Goal: Information Seeking & Learning: Check status

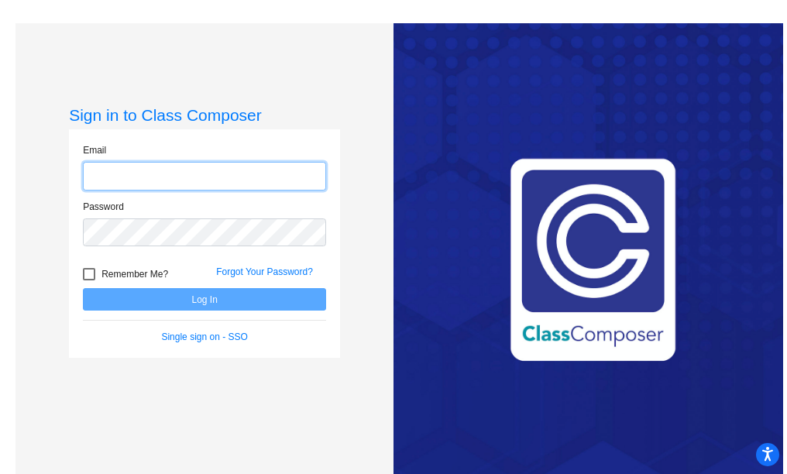
type input "[EMAIL_ADDRESS][PERSON_NAME][DOMAIN_NAME]"
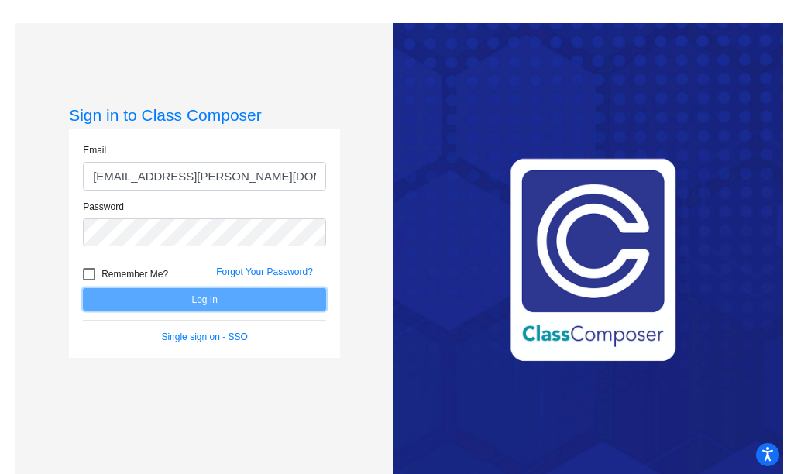
click at [211, 294] on button "Log In" at bounding box center [204, 299] width 243 height 22
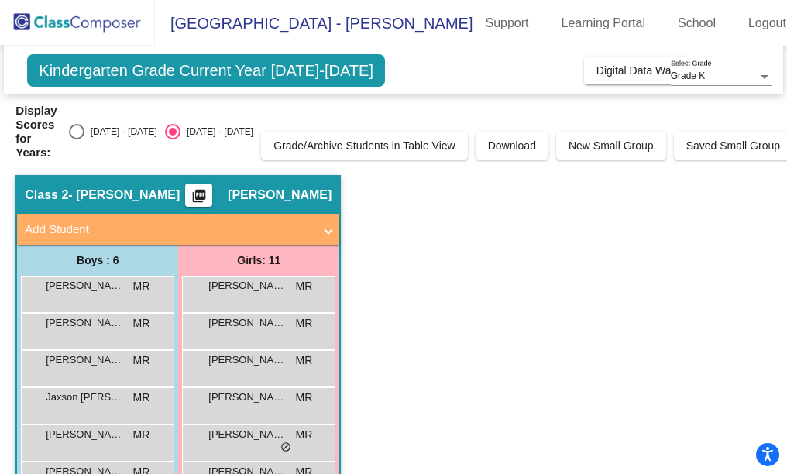
scroll to position [77, 0]
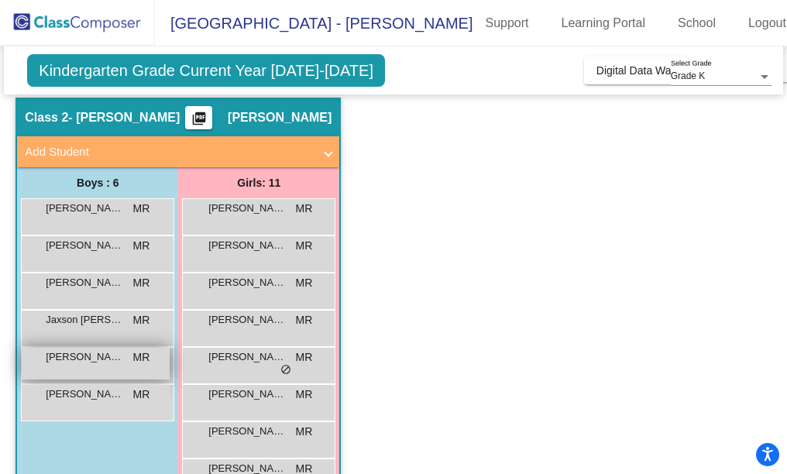
click at [94, 349] on span "[PERSON_NAME]" at bounding box center [84, 356] width 77 height 15
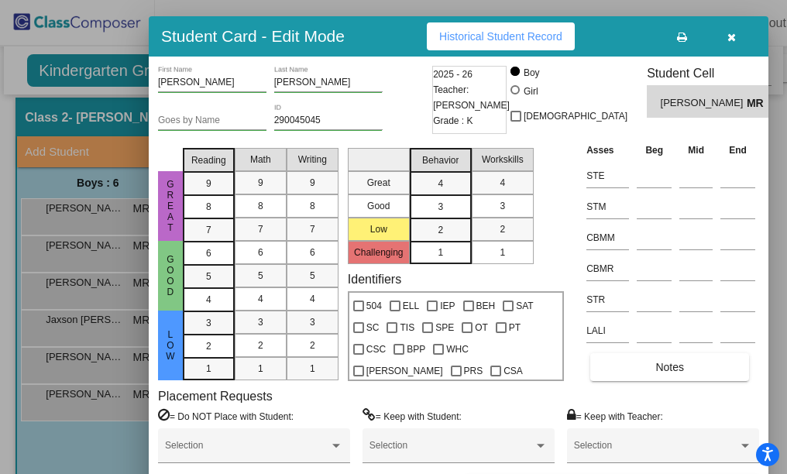
drag, startPoint x: 513, startPoint y: 24, endPoint x: 305, endPoint y: 40, distance: 208.3
click at [305, 40] on h3 "Student Card - Edit Mode" at bounding box center [253, 35] width 184 height 19
click at [498, 43] on button "Historical Student Record" at bounding box center [501, 36] width 148 height 28
click at [727, 30] on span "button" at bounding box center [731, 36] width 9 height 12
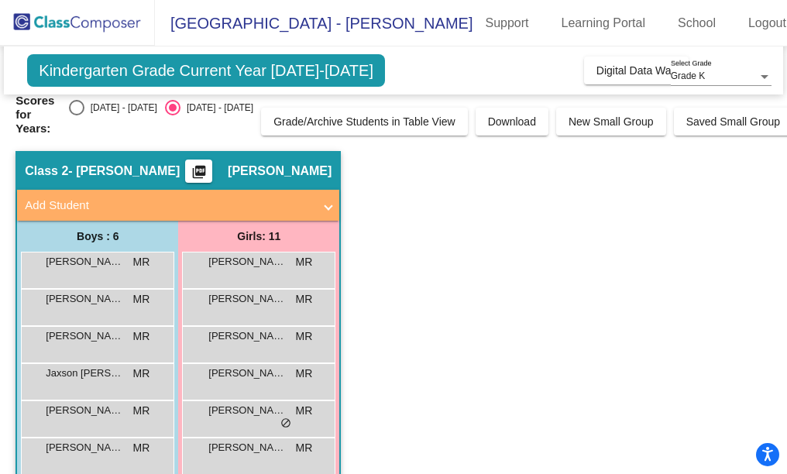
scroll to position [0, 0]
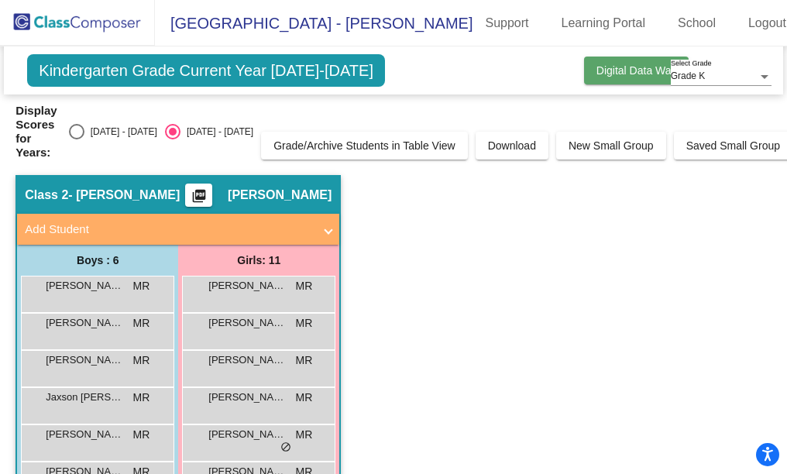
click at [631, 74] on span "Digital Data Wall" at bounding box center [637, 70] width 80 height 12
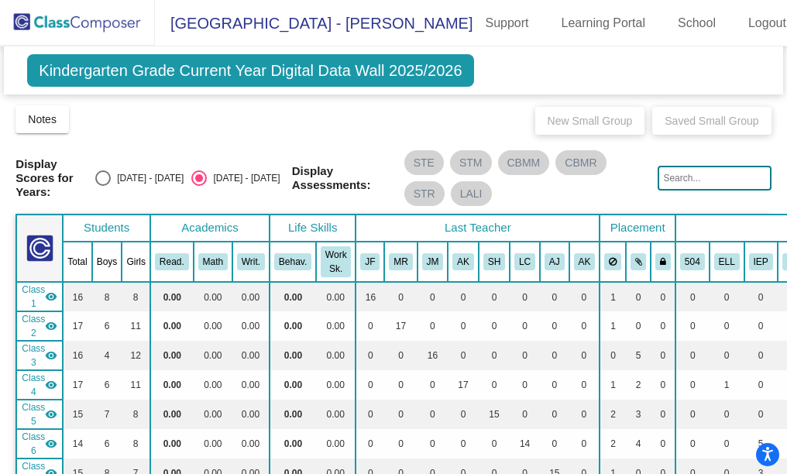
click at [144, 174] on div "[DATE] - [DATE]" at bounding box center [147, 178] width 73 height 14
click at [103, 186] on input "[DATE] - [DATE]" at bounding box center [102, 186] width 1 height 1
radio input "true"
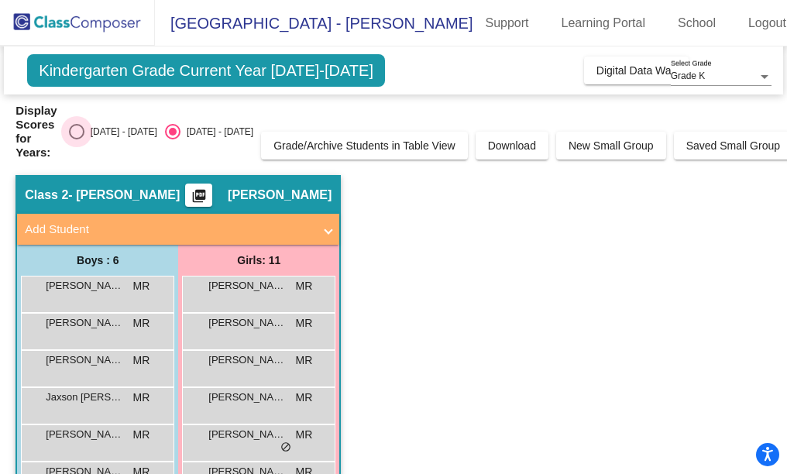
click at [84, 124] on div "Select an option" at bounding box center [76, 131] width 15 height 15
click at [77, 139] on input "[DATE] - [DATE]" at bounding box center [76, 139] width 1 height 1
radio input "true"
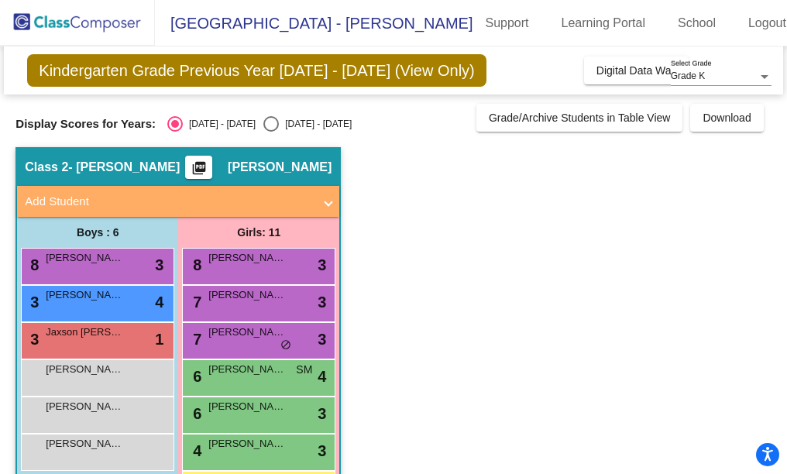
click at [263, 122] on div "Select an option" at bounding box center [270, 123] width 15 height 15
click at [270, 132] on input "[DATE] - [DATE]" at bounding box center [270, 132] width 1 height 1
radio input "true"
